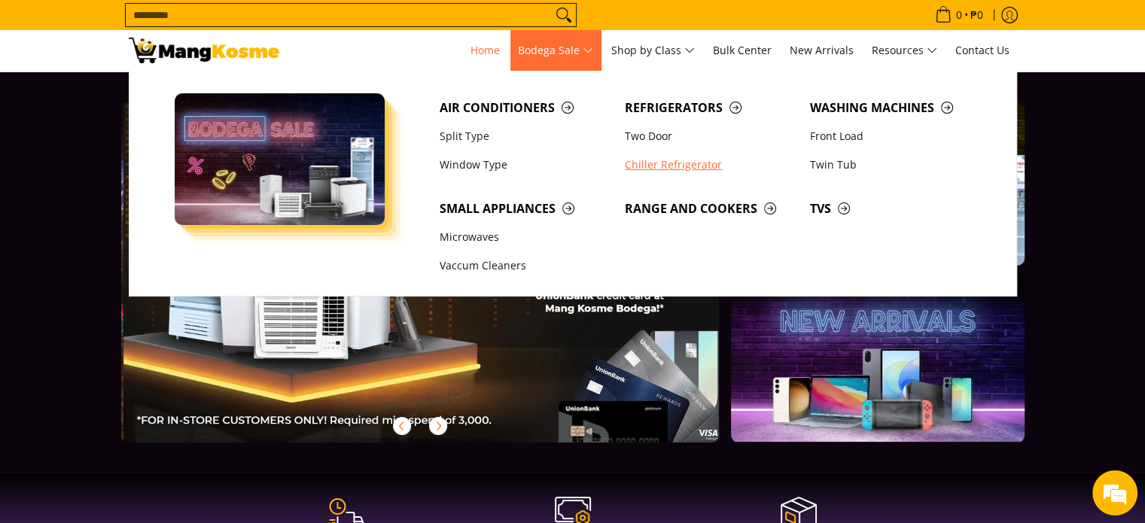
scroll to position [0, 598]
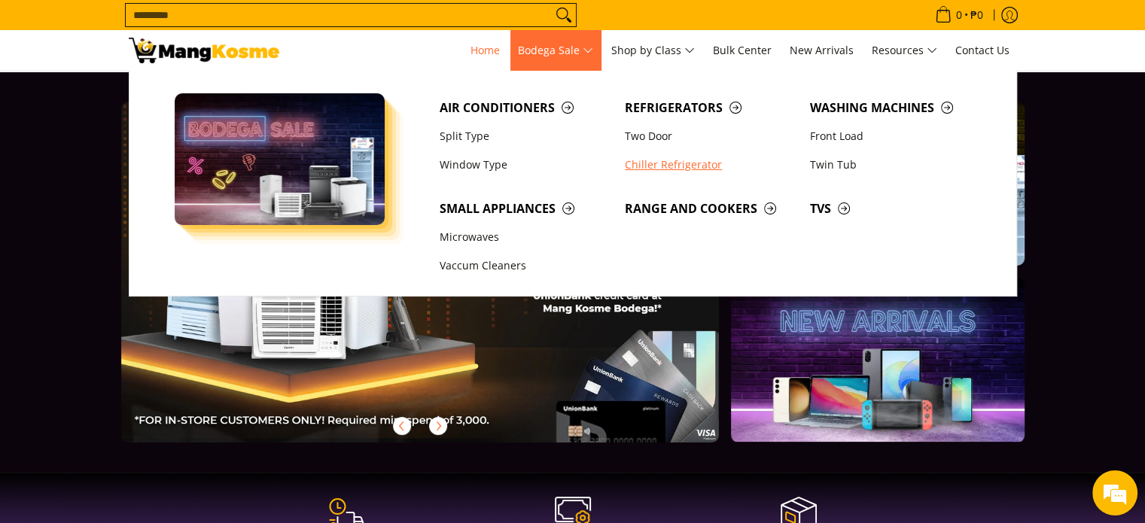
click at [662, 166] on link "Chiller Refrigerator" at bounding box center [709, 165] width 185 height 29
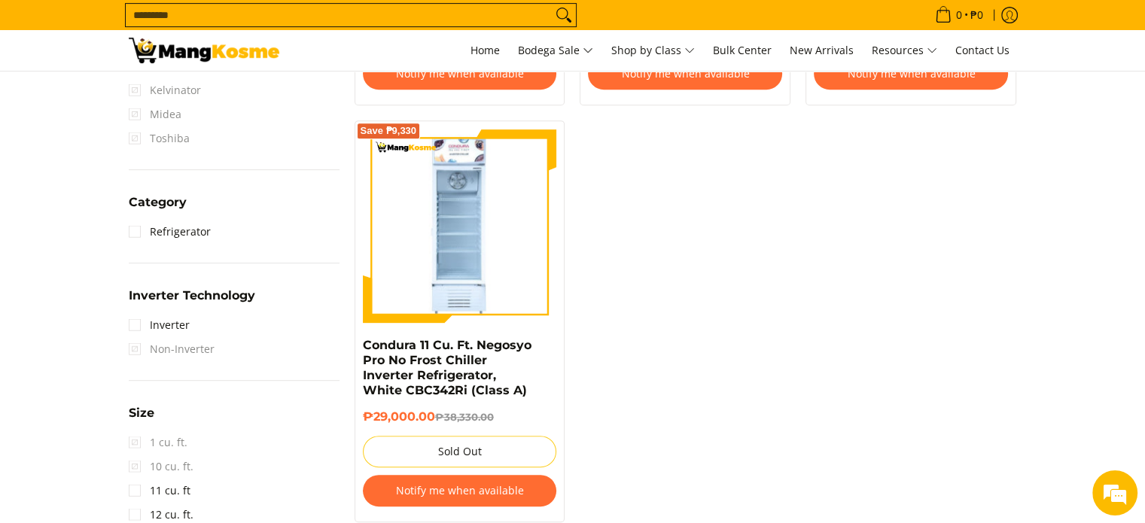
scroll to position [75, 0]
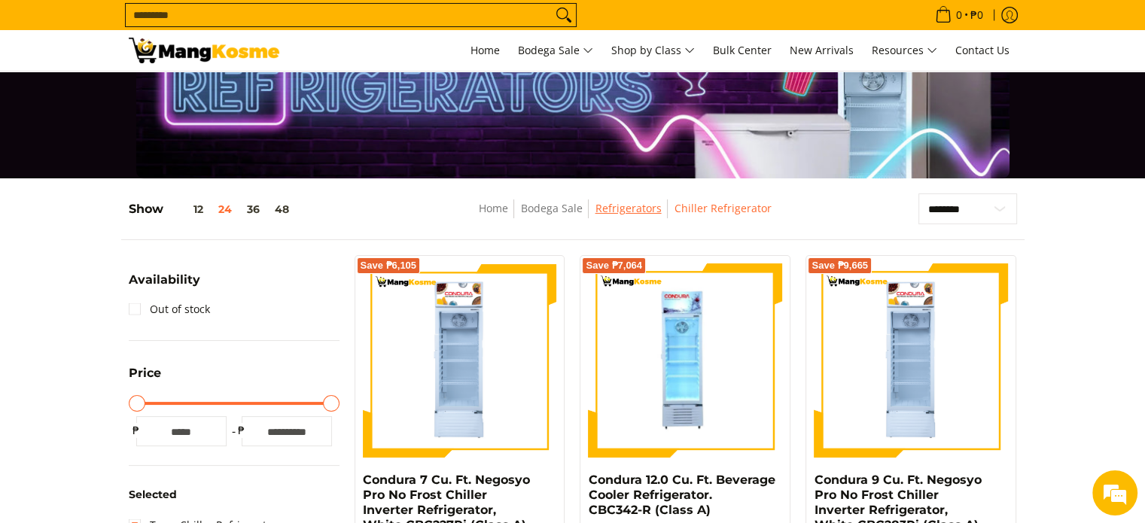
click at [623, 214] on link "Refrigerators" at bounding box center [628, 208] width 66 height 14
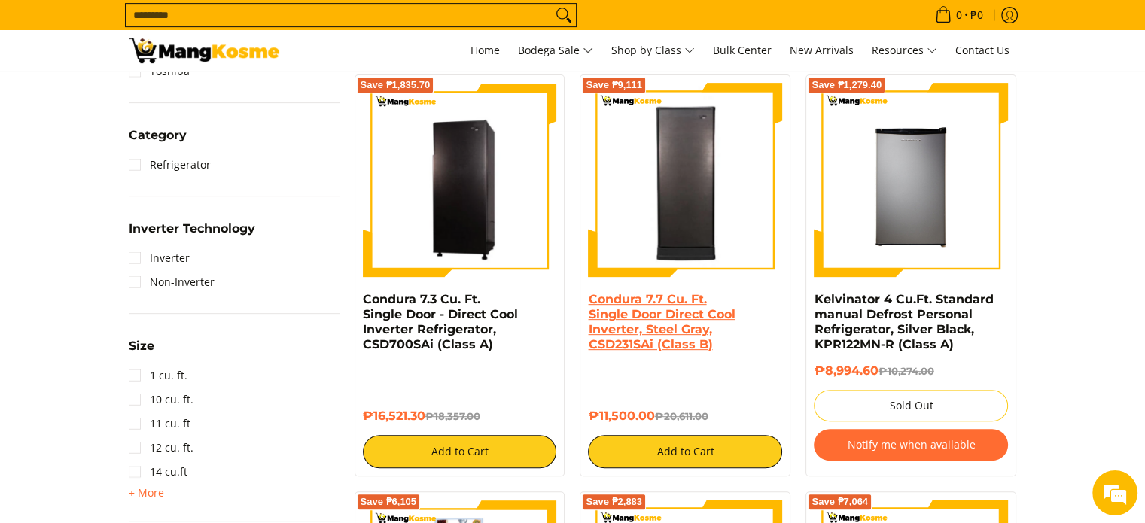
scroll to position [602, 0]
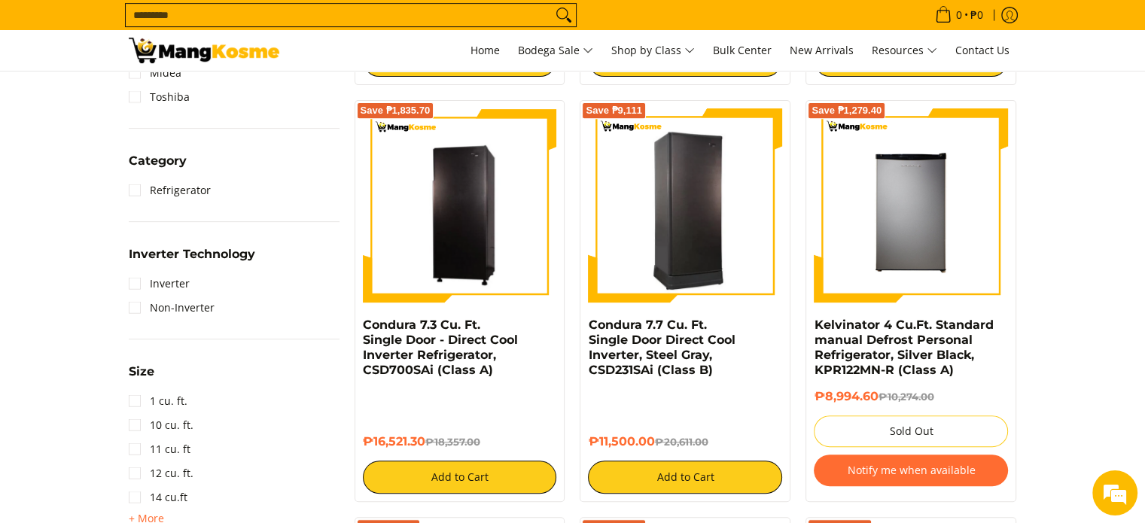
click at [720, 256] on img at bounding box center [685, 206] width 194 height 190
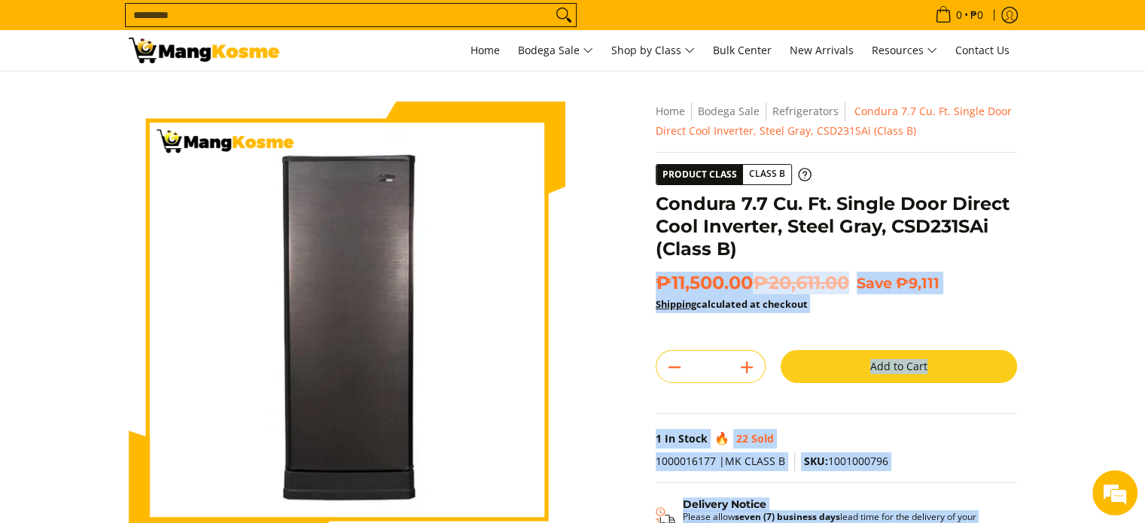
drag, startPoint x: 753, startPoint y: 247, endPoint x: 640, endPoint y: 202, distance: 120.6
click at [634, 198] on div "Skip to Main Content Enable zoom Disable zoom Enable zoom Disable zoom Enable z…" at bounding box center [572, 423] width 903 height 642
click at [652, 210] on div "**********" at bounding box center [836, 374] width 376 height 545
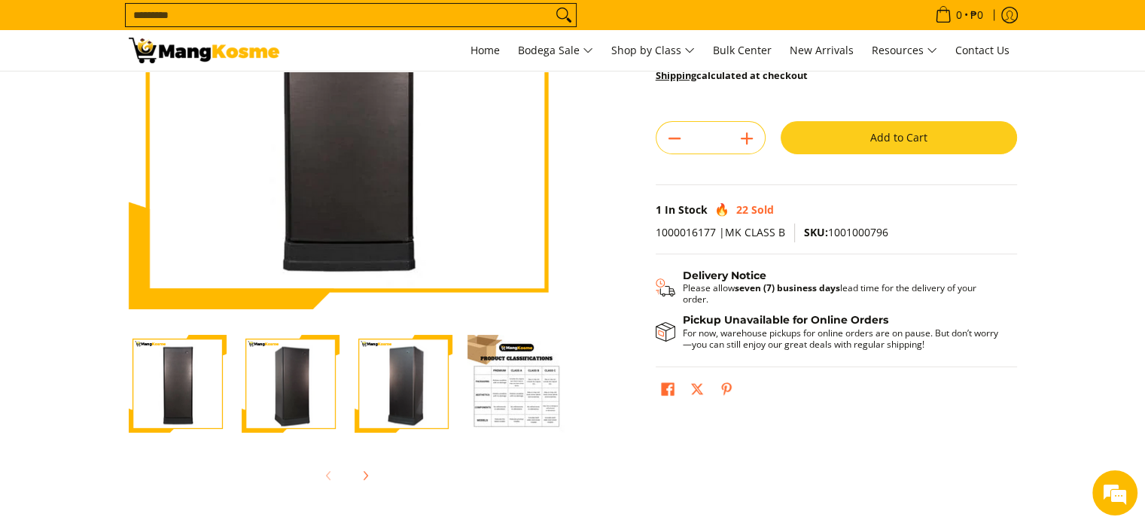
scroll to position [301, 0]
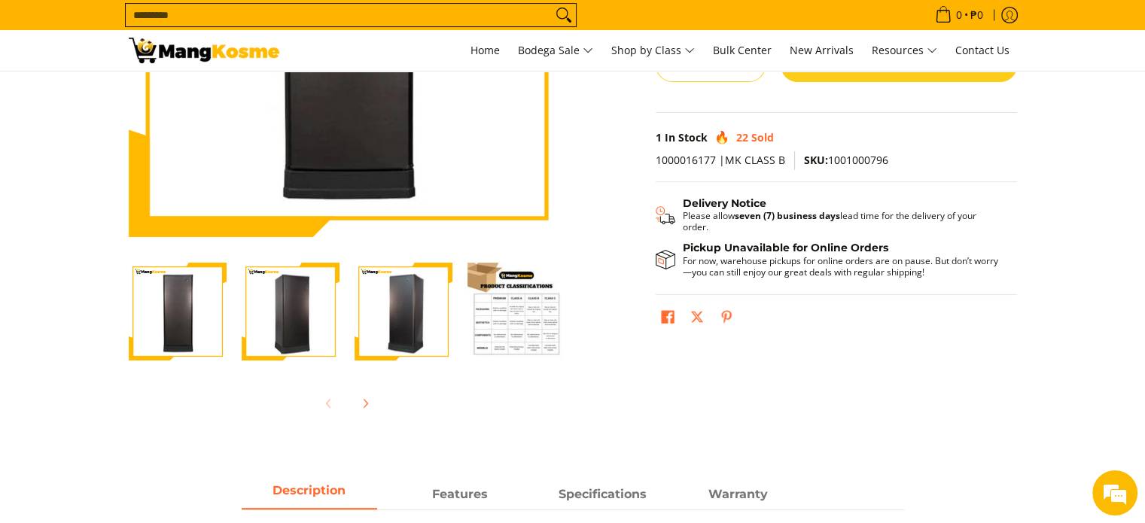
click at [409, 276] on img "Condura 7.7 Cu. Ft. Single Door Direct Cool Inverter, Steel Gray, CSD231SAi (Cl…" at bounding box center [403, 312] width 98 height 96
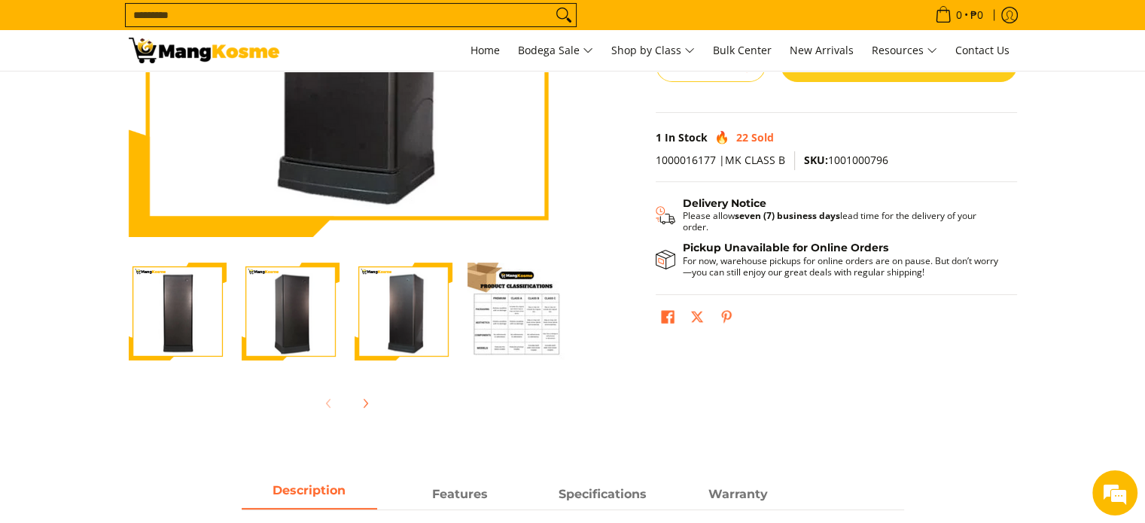
click at [296, 294] on img "Condura 7.7 Cu. Ft. Single Door Direct Cool Inverter, Steel Gray, CSD231SAi (Cl…" at bounding box center [291, 312] width 98 height 96
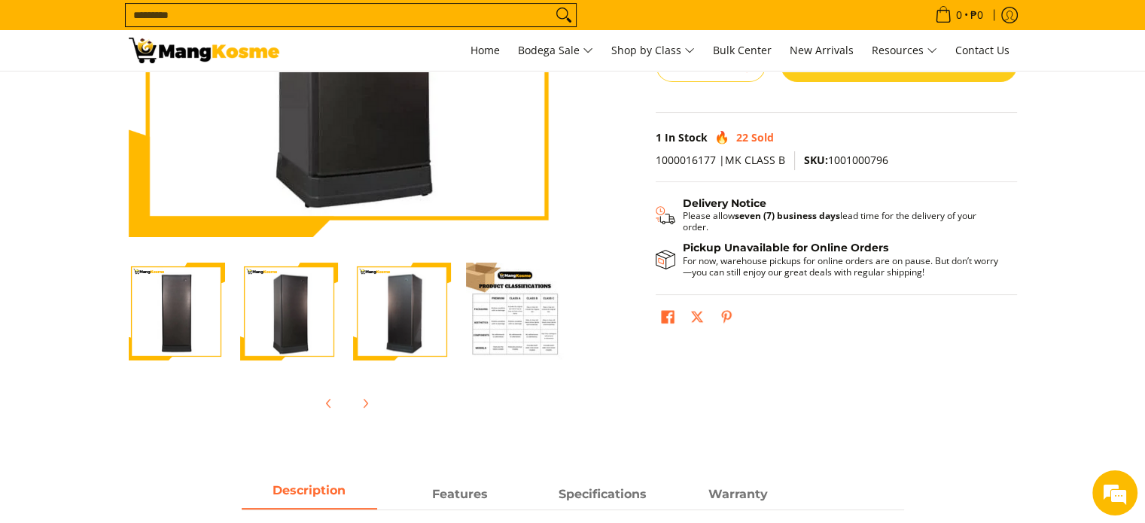
click at [198, 294] on img "Condura 7.7 Cu. Ft. Single Door Direct Cool Inverter, Steel Gray, CSD231SAi (Cl…" at bounding box center [176, 312] width 98 height 96
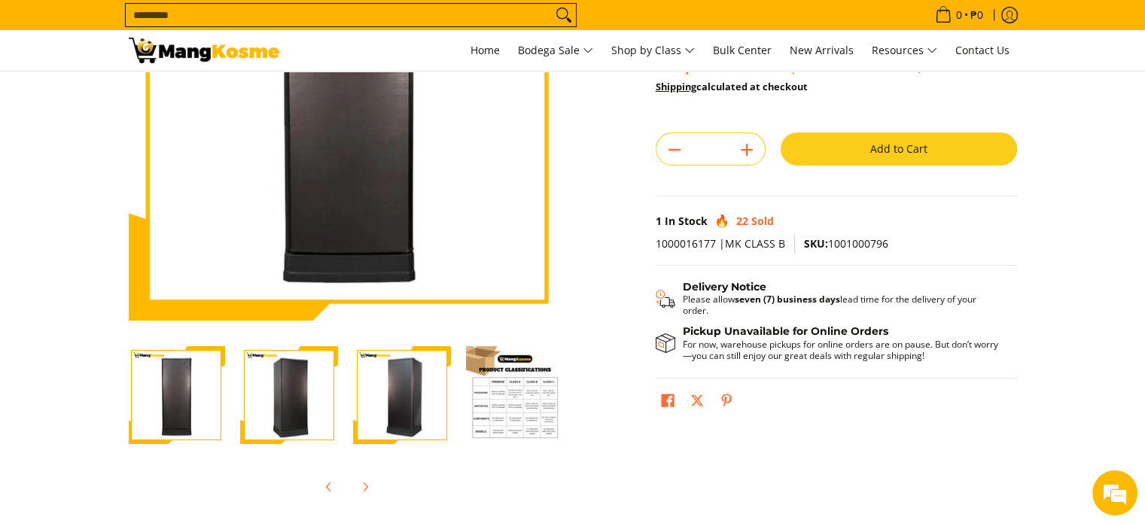
scroll to position [75, 0]
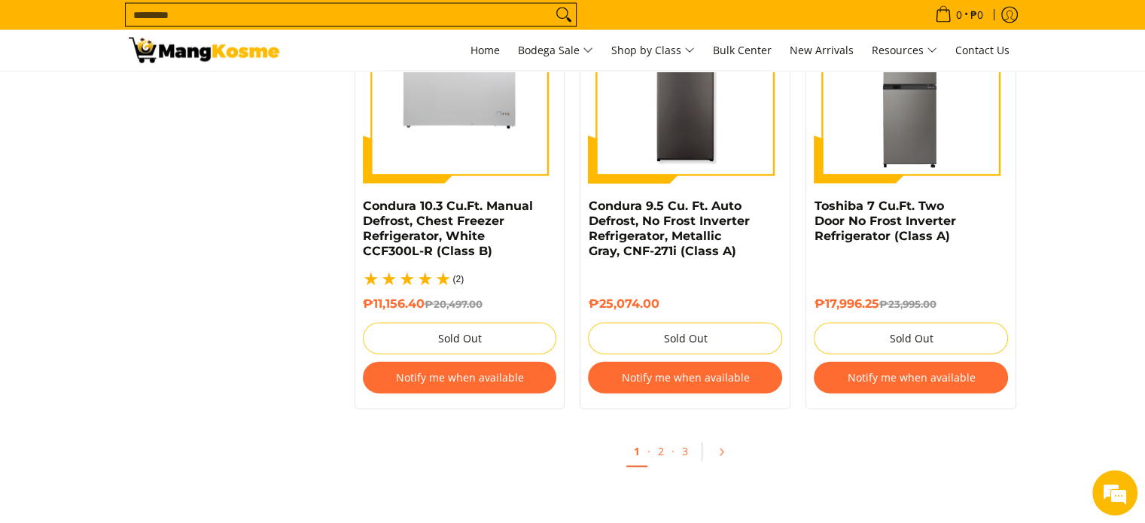
scroll to position [3387, 0]
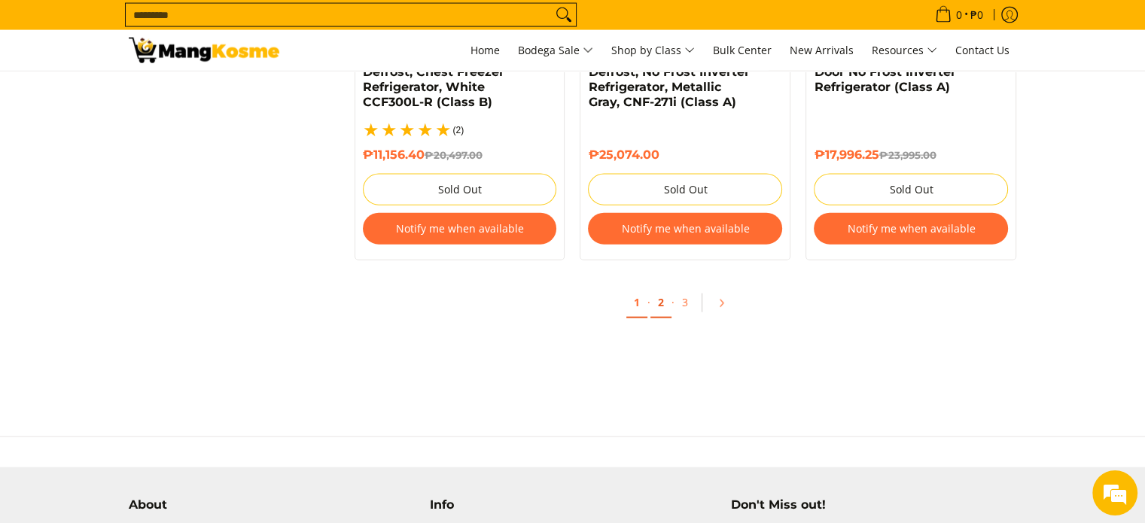
click at [659, 296] on link "2" at bounding box center [660, 303] width 21 height 31
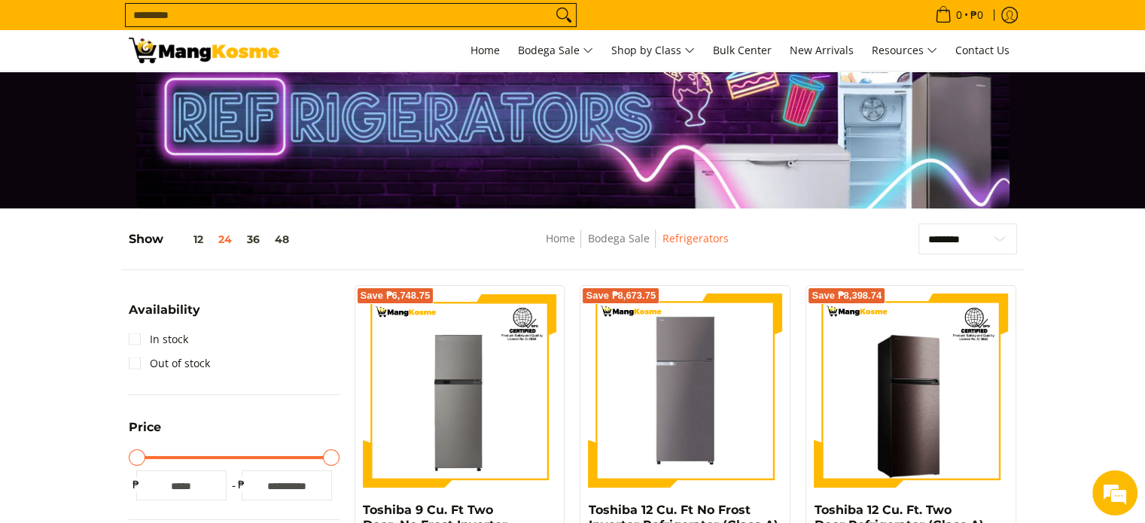
scroll to position [24, 0]
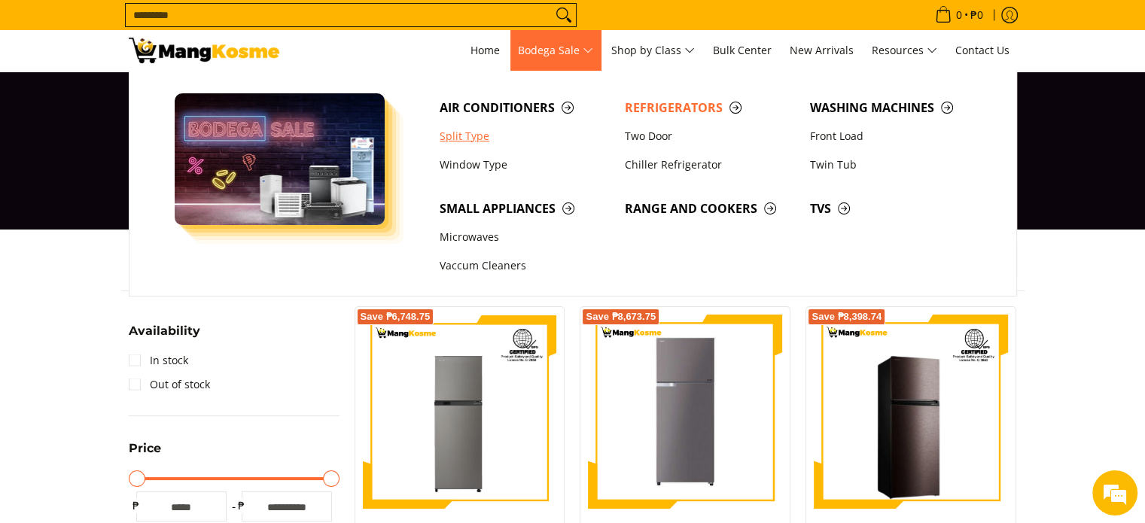
click at [470, 141] on link "Split Type" at bounding box center [524, 136] width 185 height 29
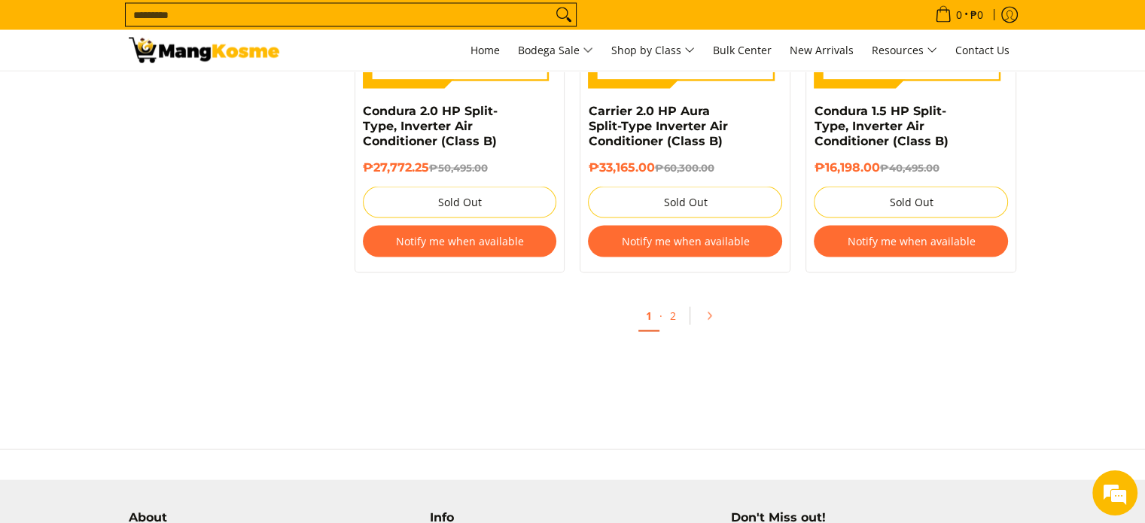
scroll to position [3236, 0]
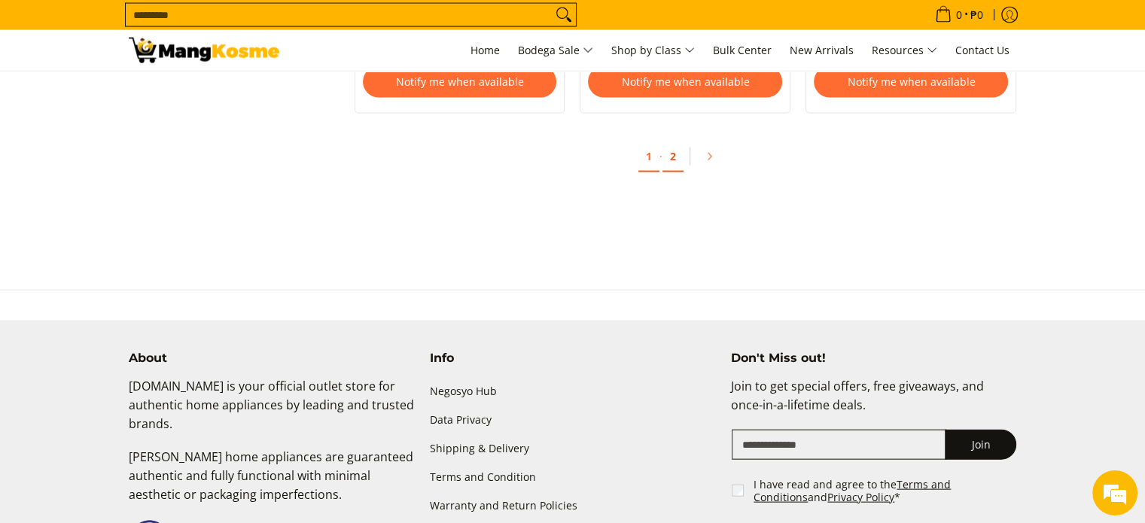
click at [672, 163] on link "2" at bounding box center [672, 156] width 21 height 31
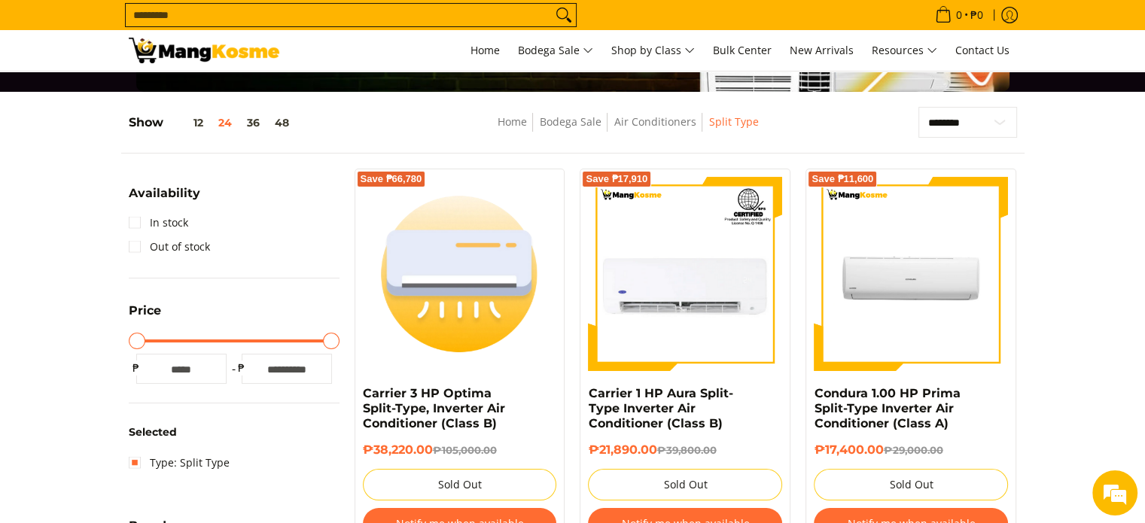
scroll to position [172, 0]
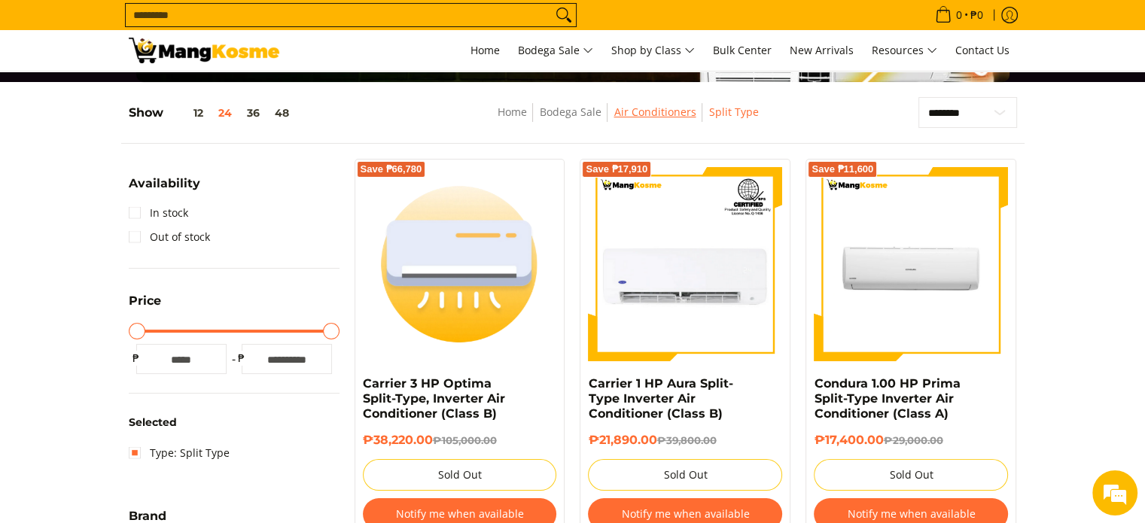
click at [655, 117] on link "Air Conditioners" at bounding box center [654, 112] width 82 height 14
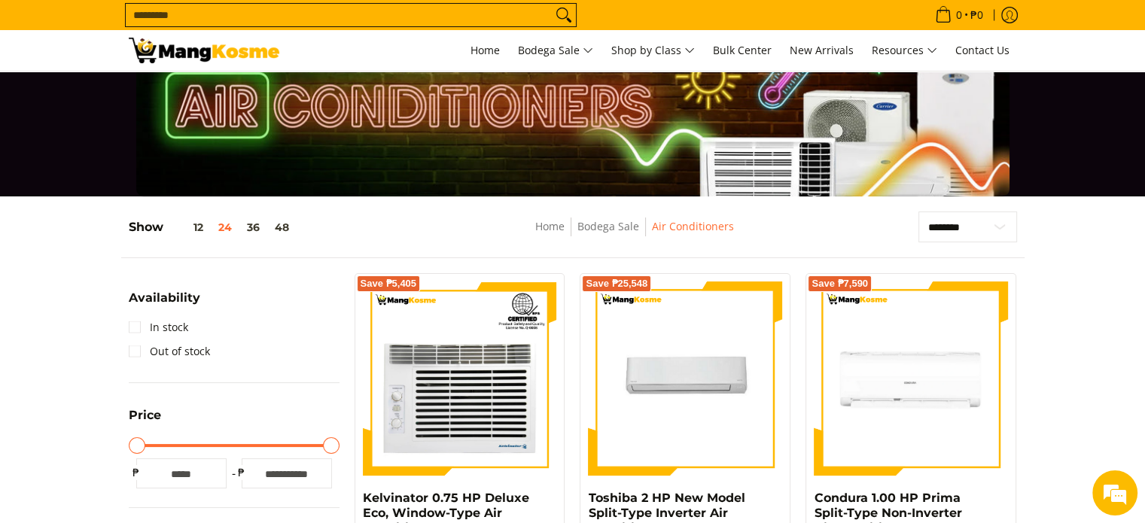
scroll to position [44, 0]
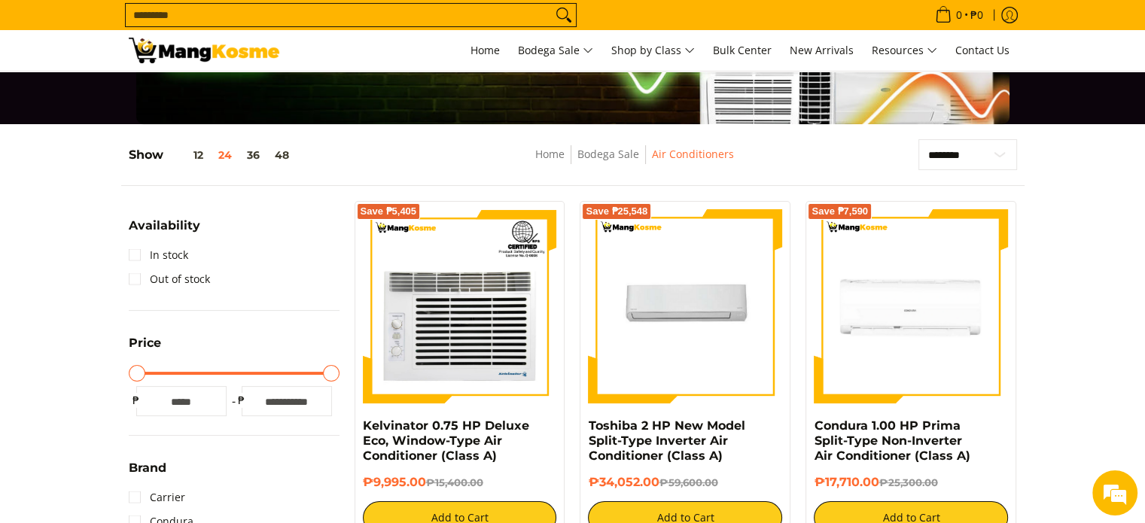
scroll to position [0, 0]
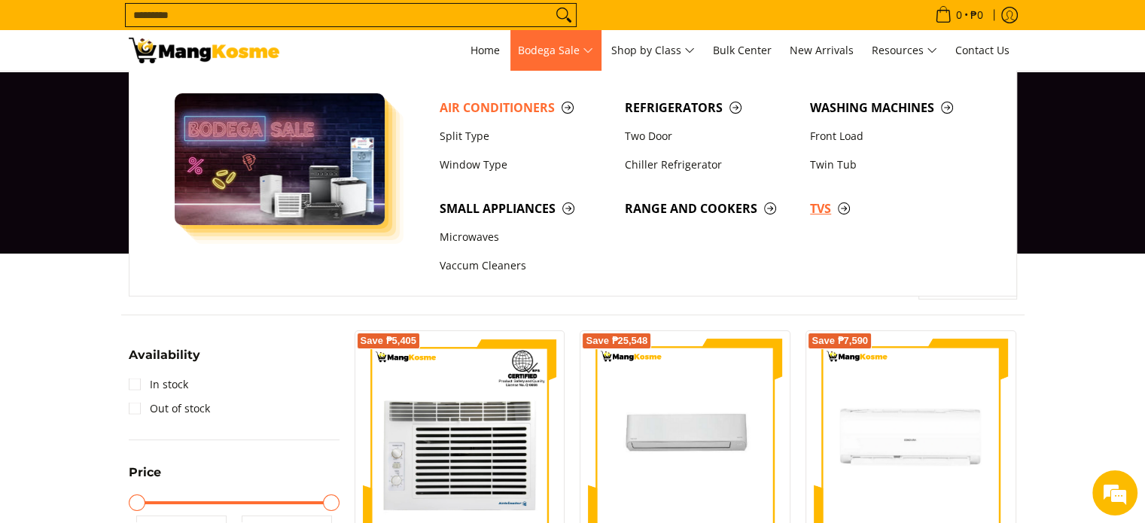
click at [830, 211] on span "TVs" at bounding box center [895, 208] width 170 height 19
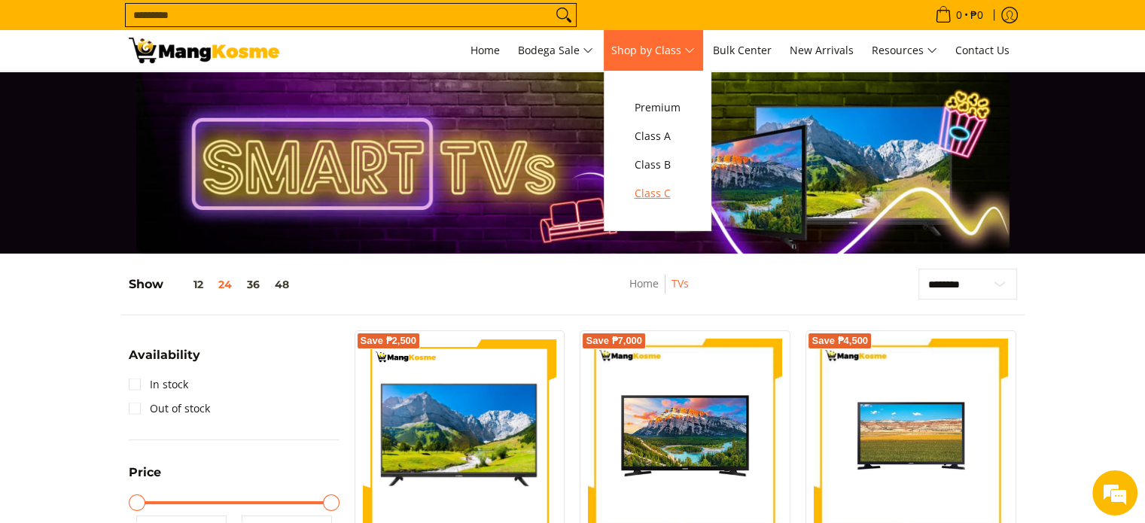
click at [656, 197] on span "Class C" at bounding box center [657, 193] width 46 height 19
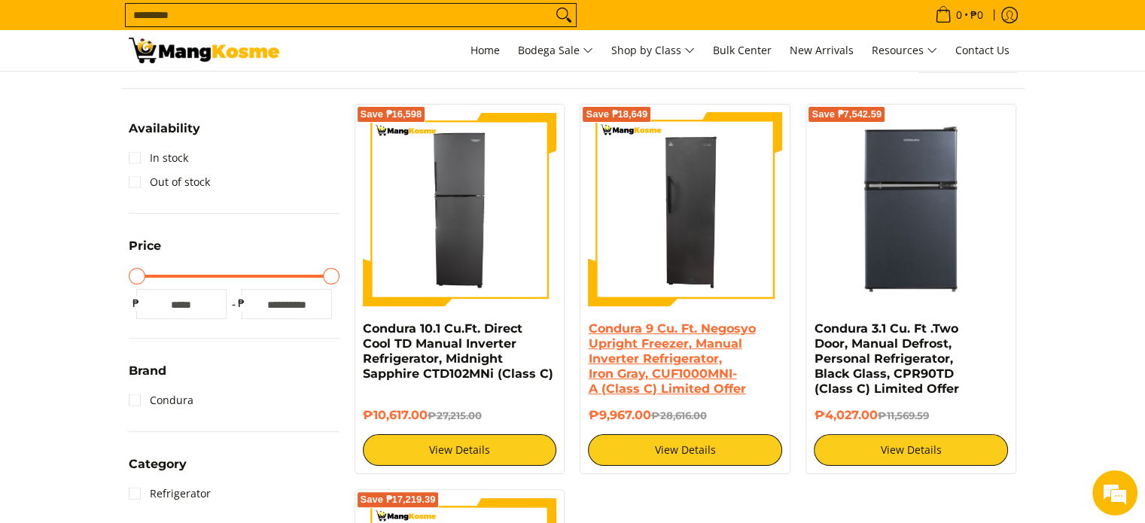
scroll to position [226, 0]
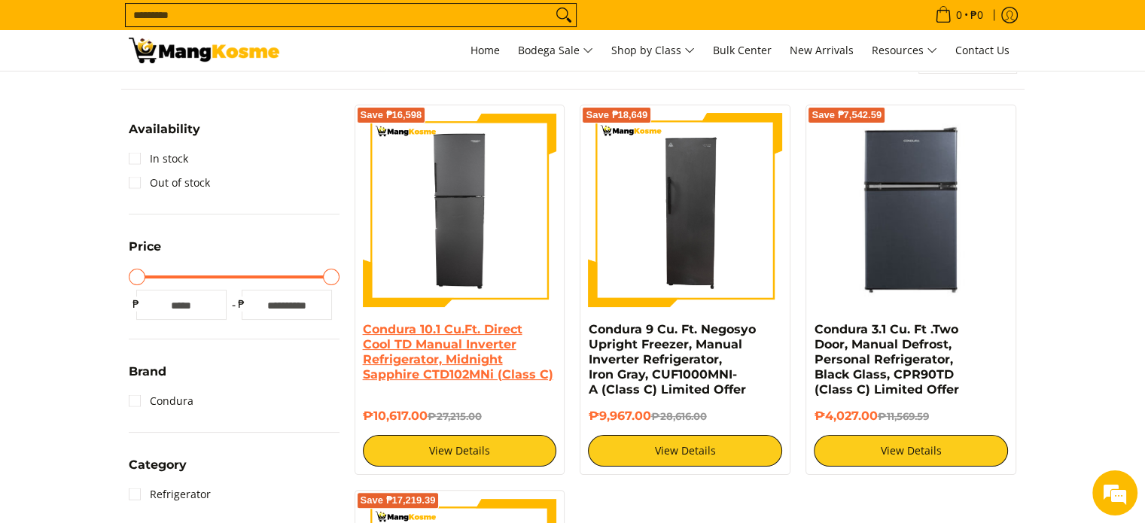
click at [460, 361] on link "Condura 10.1 Cu.Ft. Direct Cool TD Manual Inverter Refrigerator, Midnight Sapph…" at bounding box center [458, 351] width 190 height 59
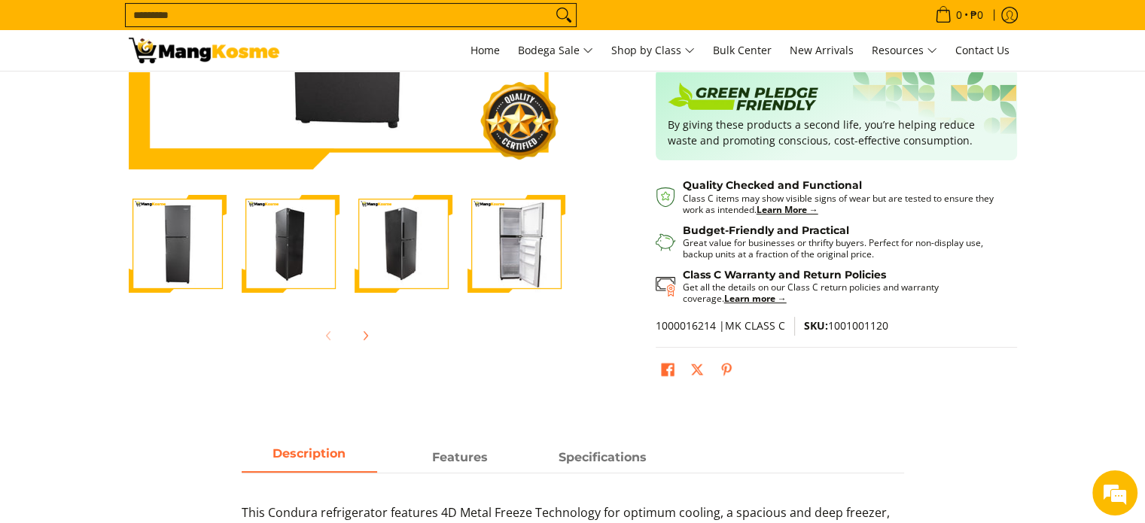
scroll to position [376, 0]
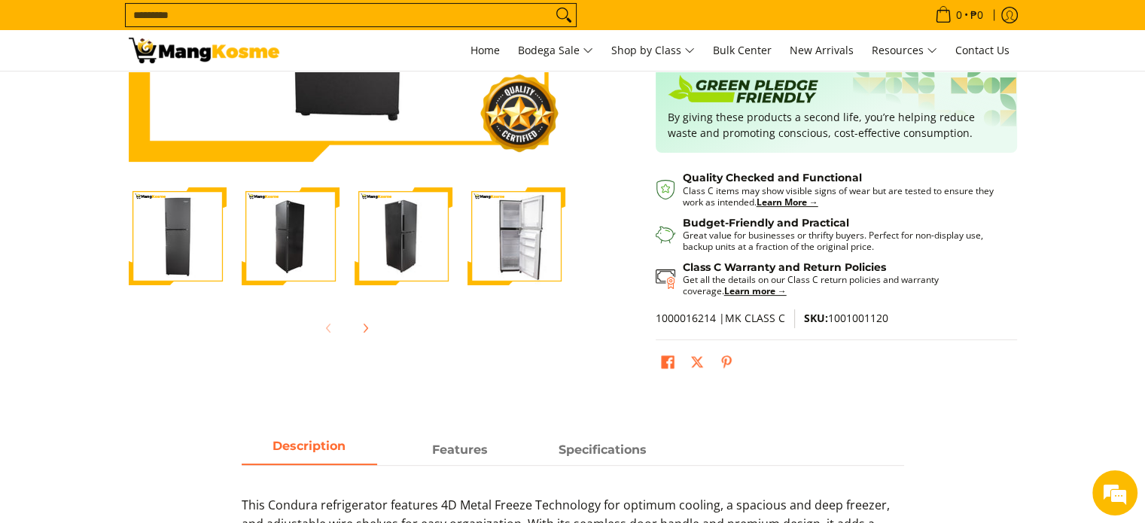
click at [531, 242] on img "Condura 10.1 Cu.Ft. Direct Cool TD Manual Inverter Refrigerator, Midnight Sapph…" at bounding box center [516, 236] width 98 height 98
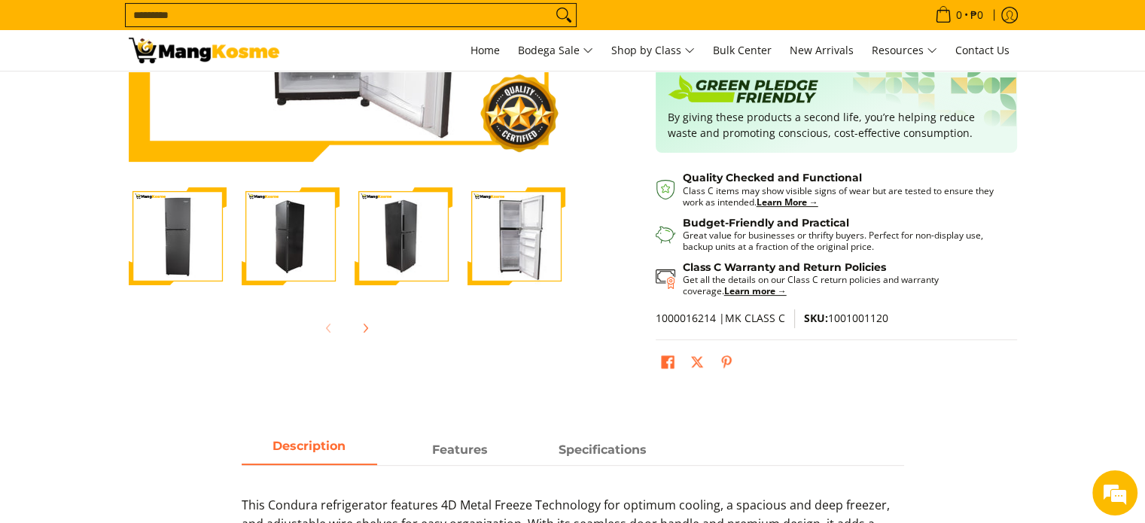
click at [396, 236] on img "Condura 10.1 Cu.Ft. Direct Cool TD Manual Inverter Refrigerator, Midnight Sapph…" at bounding box center [403, 236] width 98 height 98
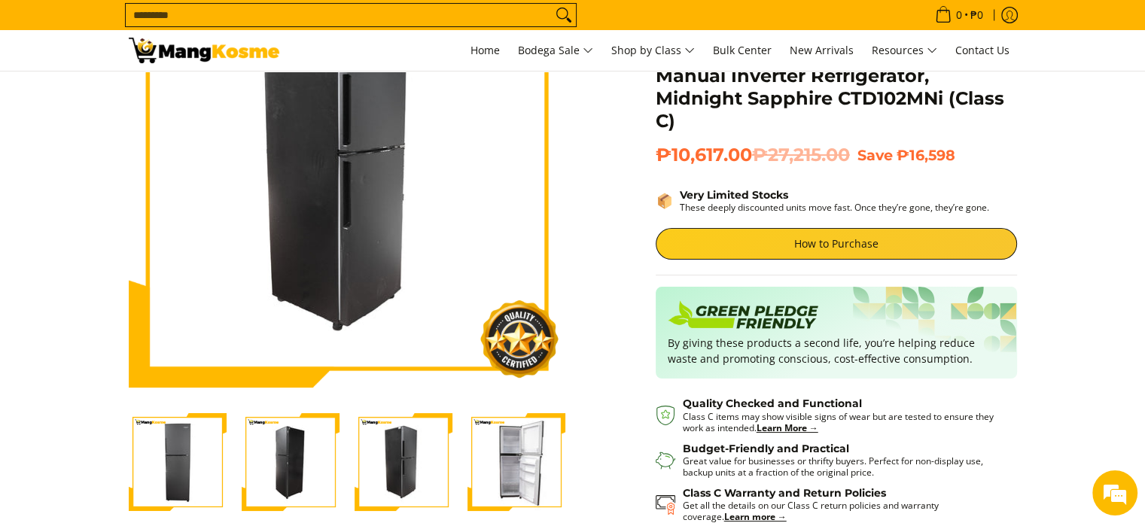
scroll to position [151, 0]
click at [256, 470] on img "Condura 10.1 Cu.Ft. Direct Cool TD Manual Inverter Refrigerator, Midnight Sapph…" at bounding box center [291, 462] width 98 height 98
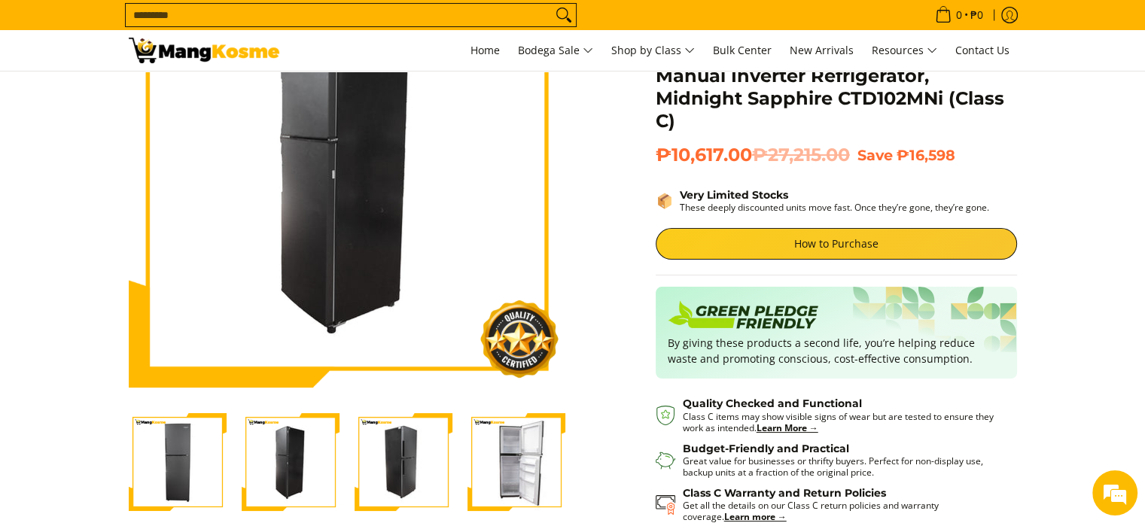
scroll to position [0, 0]
click at [174, 466] on img "Condura 10.1 Cu.Ft. Direct Cool TD Manual Inverter Refrigerator, Midnight Sapph…" at bounding box center [178, 462] width 98 height 98
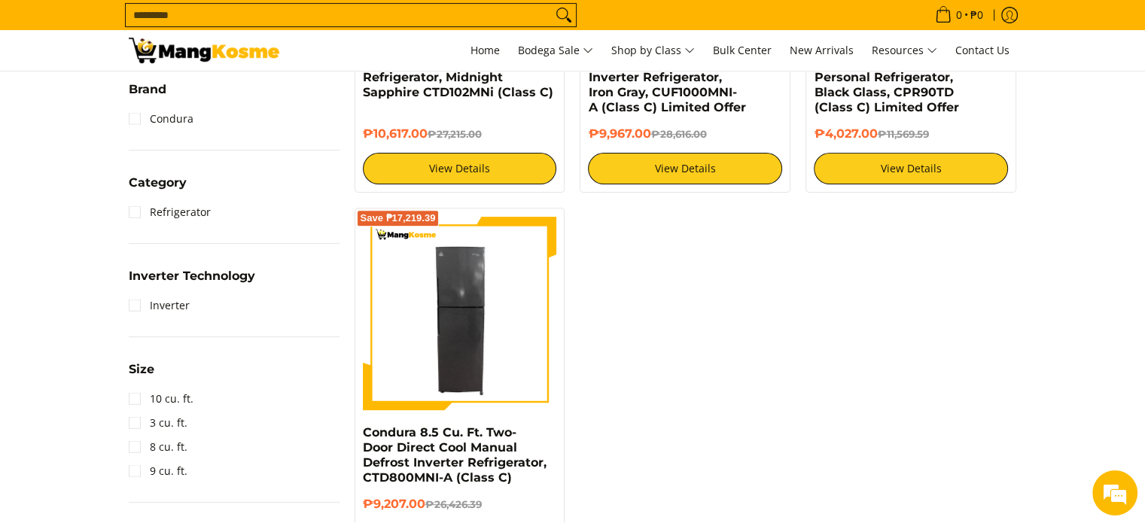
scroll to position [151, 0]
